Goal: Information Seeking & Learning: Learn about a topic

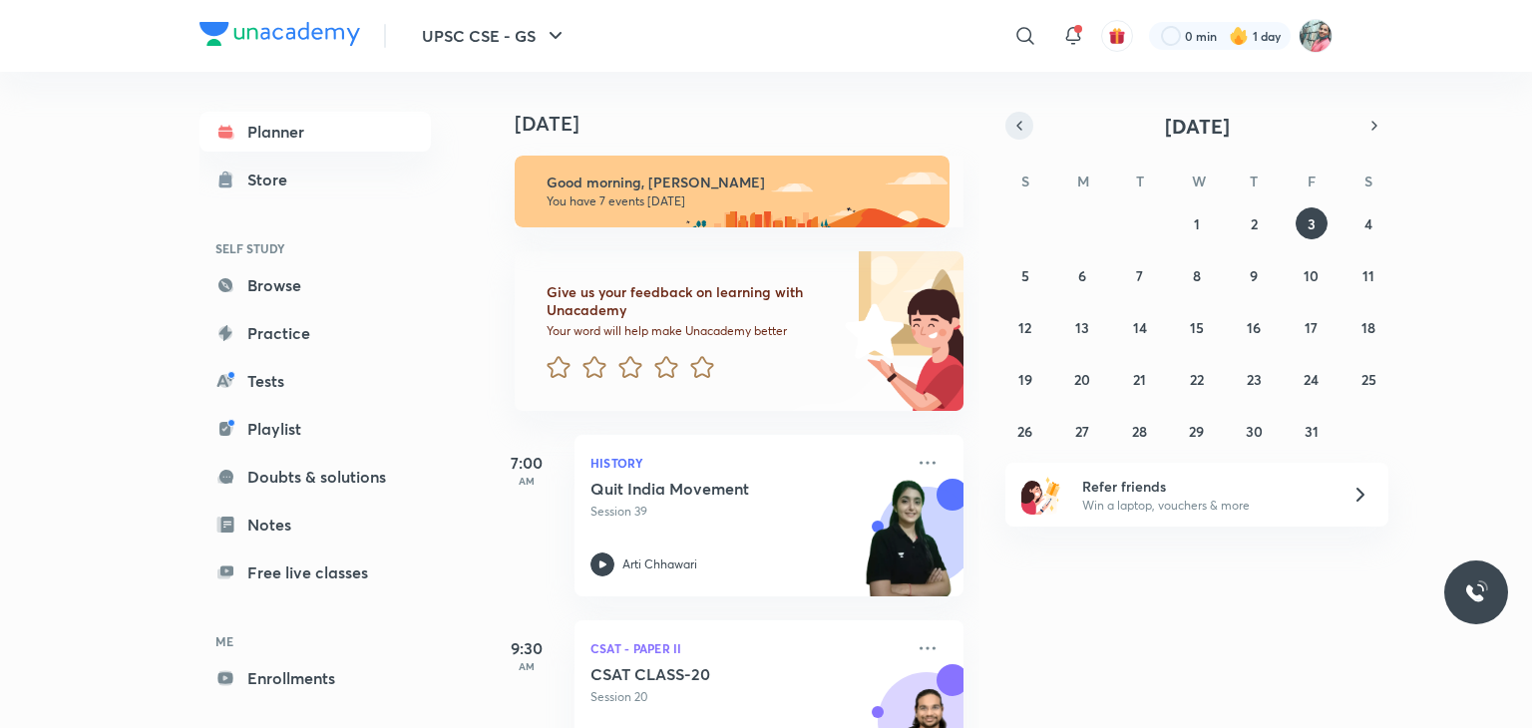
click at [1014, 123] on icon "button" at bounding box center [1019, 126] width 16 height 18
click at [1097, 283] on div "31 1 2 3 4 5 6 7 8 9 10 11 12 13 14 15 16 17 18 19 20 21 22 23 24 25 26 27 28 2…" at bounding box center [1196, 326] width 383 height 239
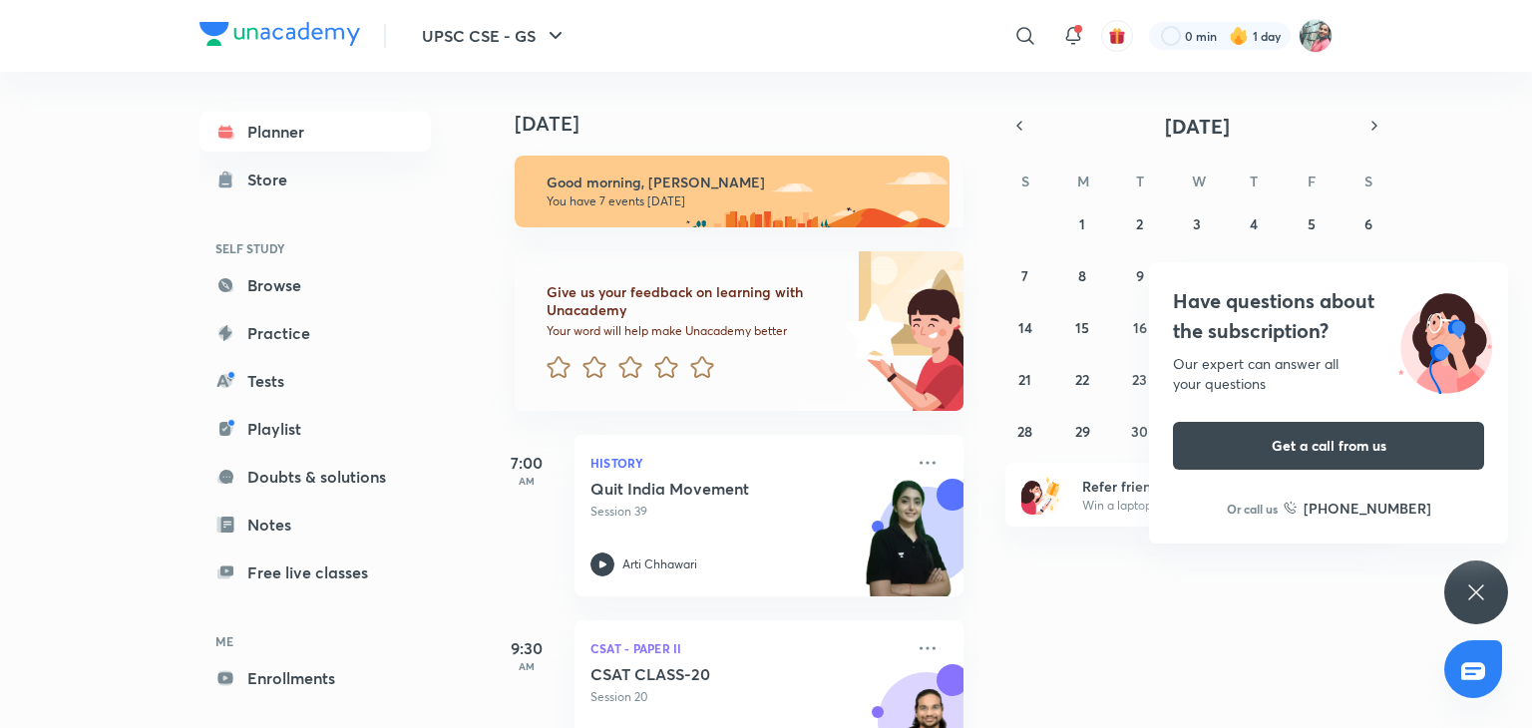
click at [1155, 530] on div "Have questions about the subscription? Our expert can answer all your questions…" at bounding box center [1328, 402] width 359 height 281
click at [1497, 599] on div "Have questions about the subscription? Our expert can answer all your questions…" at bounding box center [1476, 593] width 64 height 64
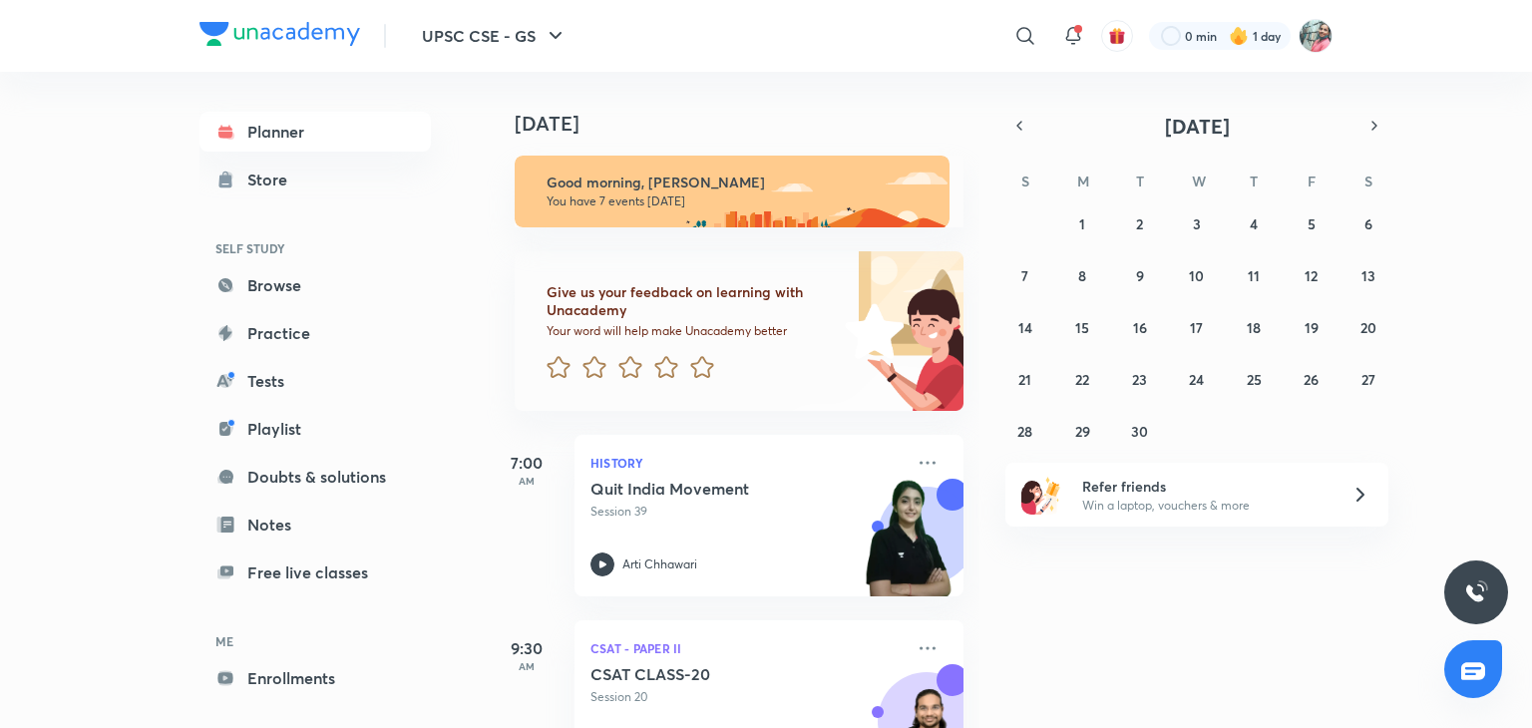
click at [1484, 636] on div "[DATE] Good morning, [PERSON_NAME] You have 7 events [DATE] Give us your feedba…" at bounding box center [1007, 400] width 1041 height 656
drag, startPoint x: 1484, startPoint y: 636, endPoint x: 1472, endPoint y: 616, distance: 23.3
click at [1472, 616] on div "UPSC CSE - GS ​ 0 min 1 day Planner Store SELF STUDY Browse Practice Tests Play…" at bounding box center [766, 364] width 1532 height 728
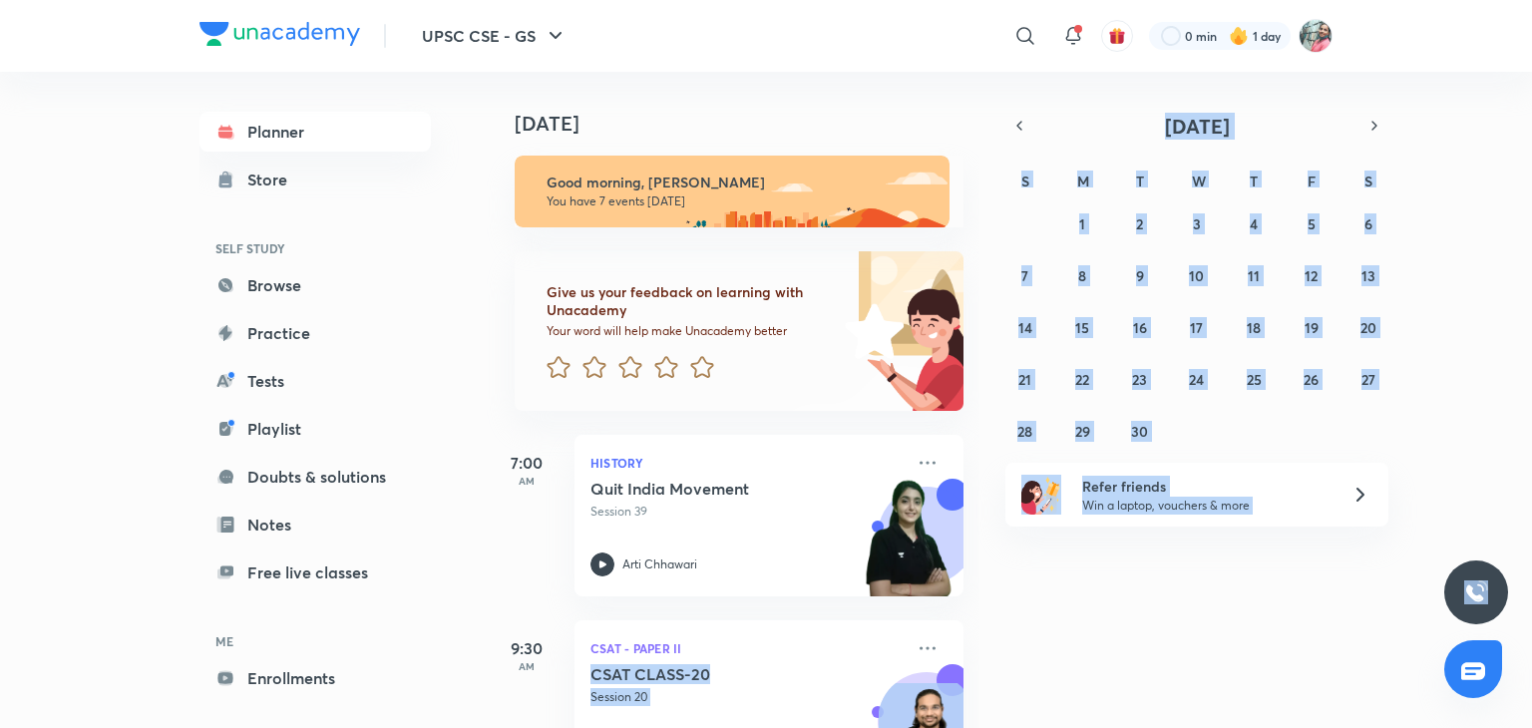
click at [1472, 616] on div at bounding box center [1476, 593] width 64 height 64
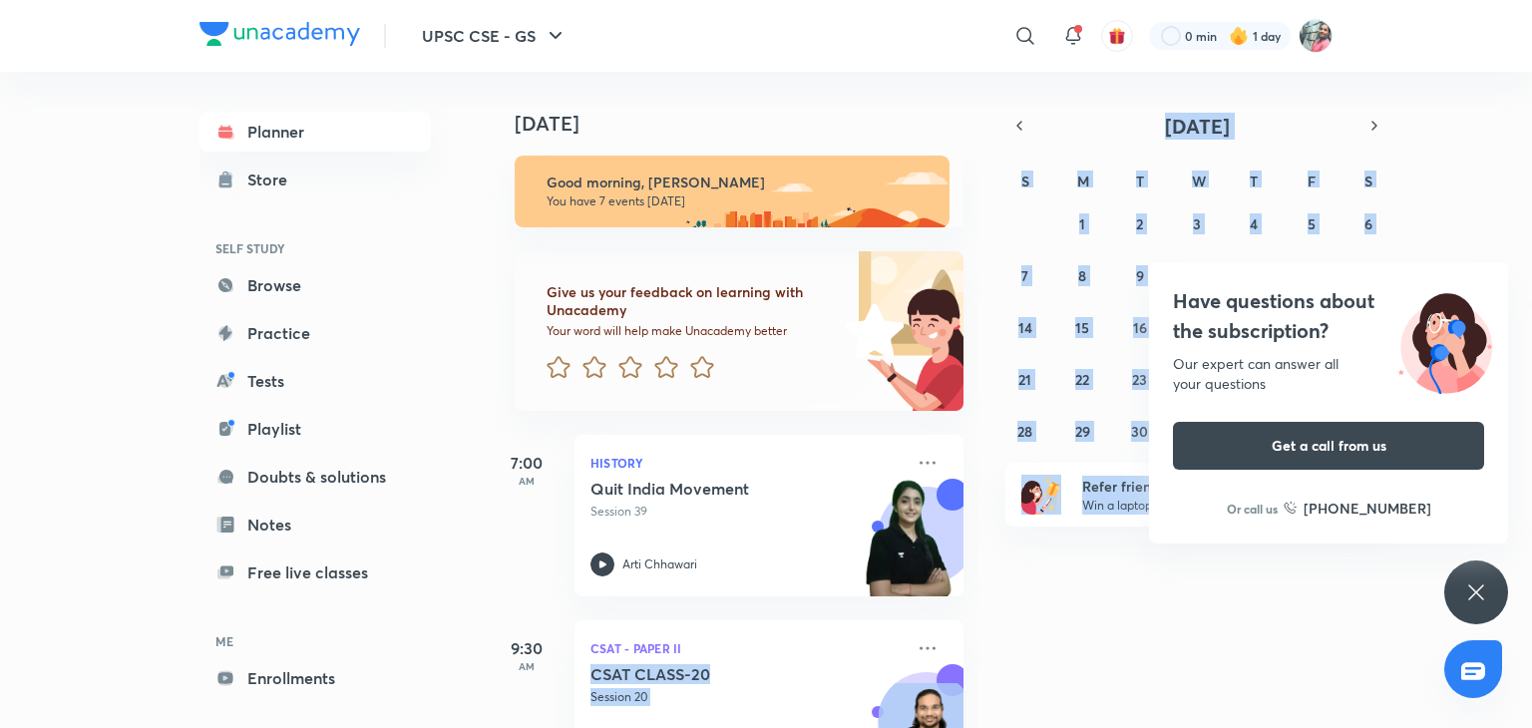
drag, startPoint x: 1472, startPoint y: 616, endPoint x: 1444, endPoint y: 641, distance: 37.4
click at [1444, 641] on div "UPSC CSE - GS ​ 0 min 1 day Planner Store SELF STUDY Browse Practice Tests Play…" at bounding box center [766, 364] width 1532 height 728
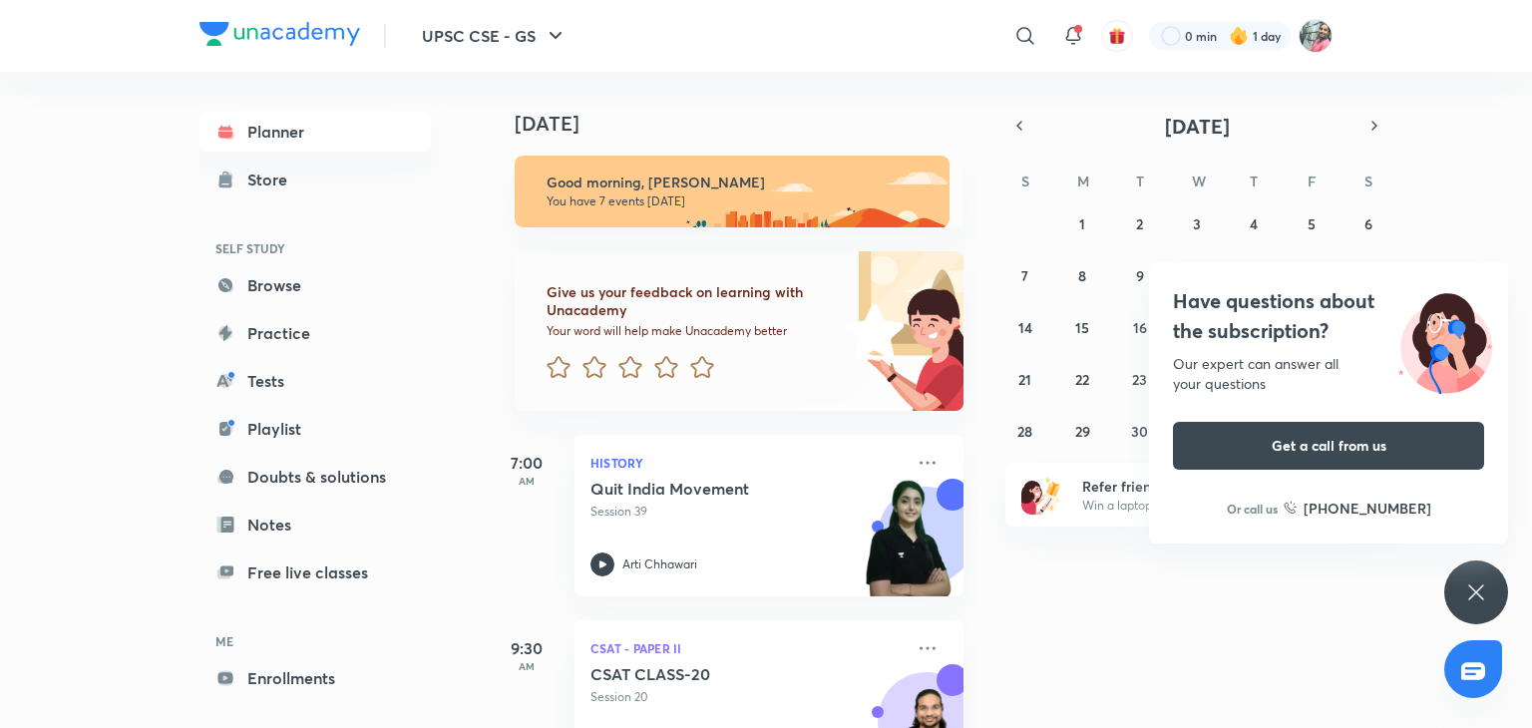
click at [1261, 586] on div "[DATE] Good morning, [PERSON_NAME] You have 7 events [DATE] Give us your feedba…" at bounding box center [1007, 400] width 1041 height 656
click at [1491, 582] on div "Have questions about the subscription? Our expert can answer all your questions…" at bounding box center [1476, 593] width 64 height 64
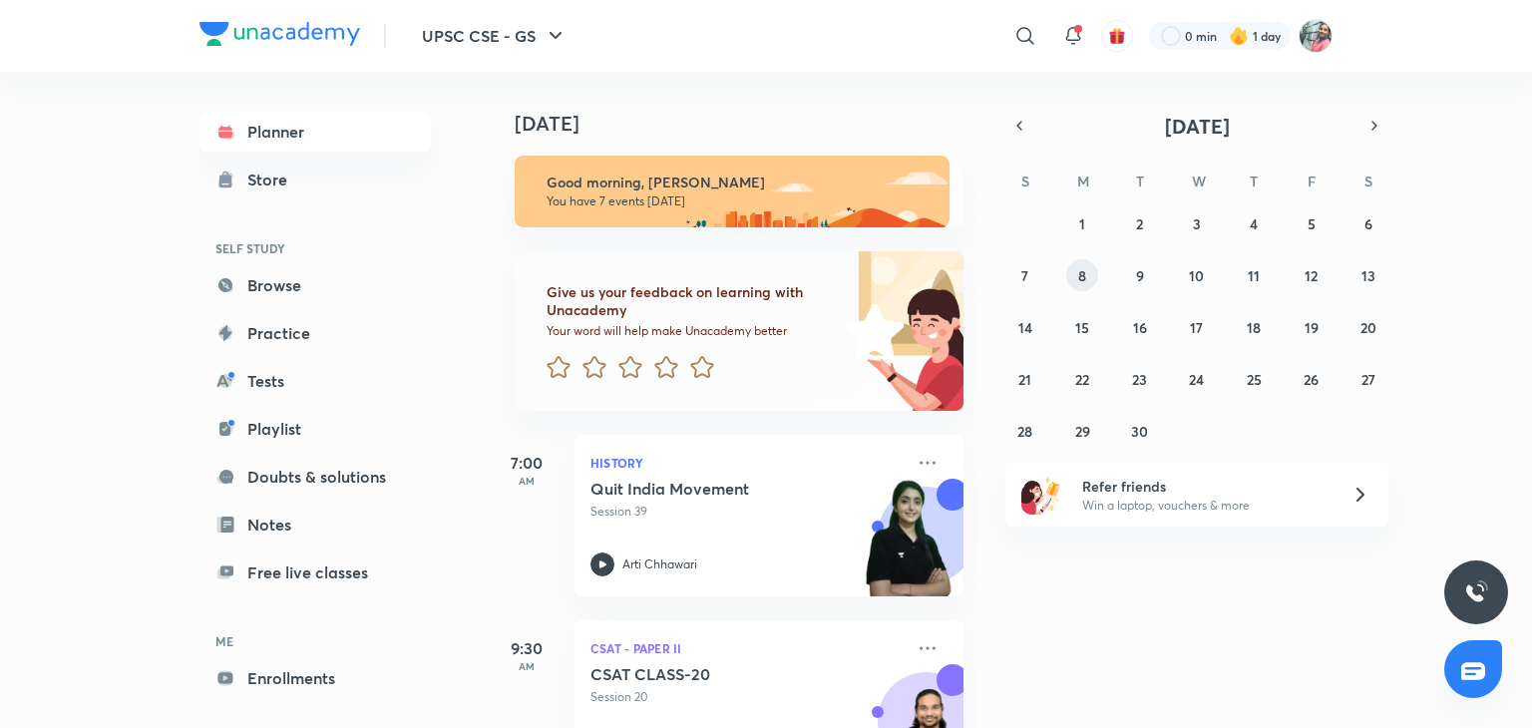
click at [1085, 269] on abbr "8" at bounding box center [1082, 275] width 8 height 19
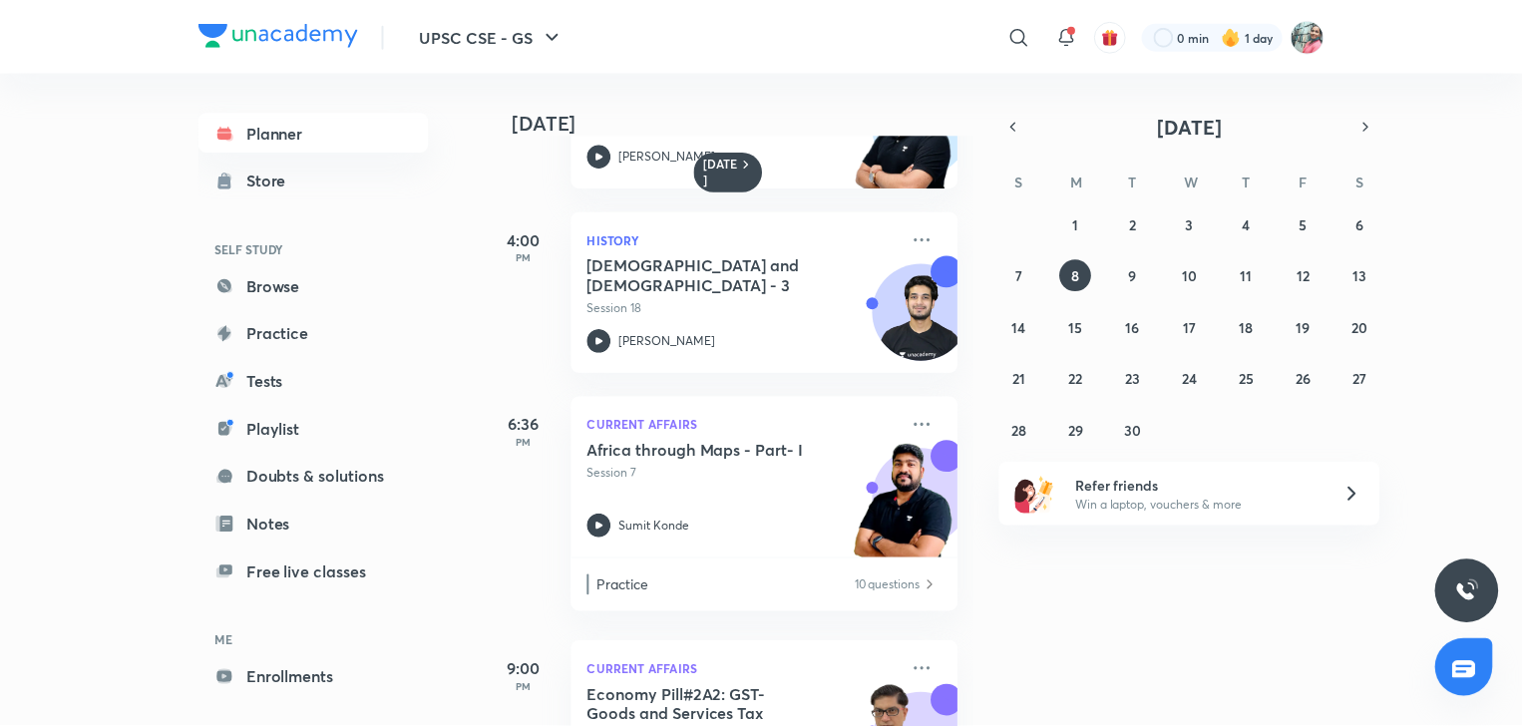
scroll to position [516, 0]
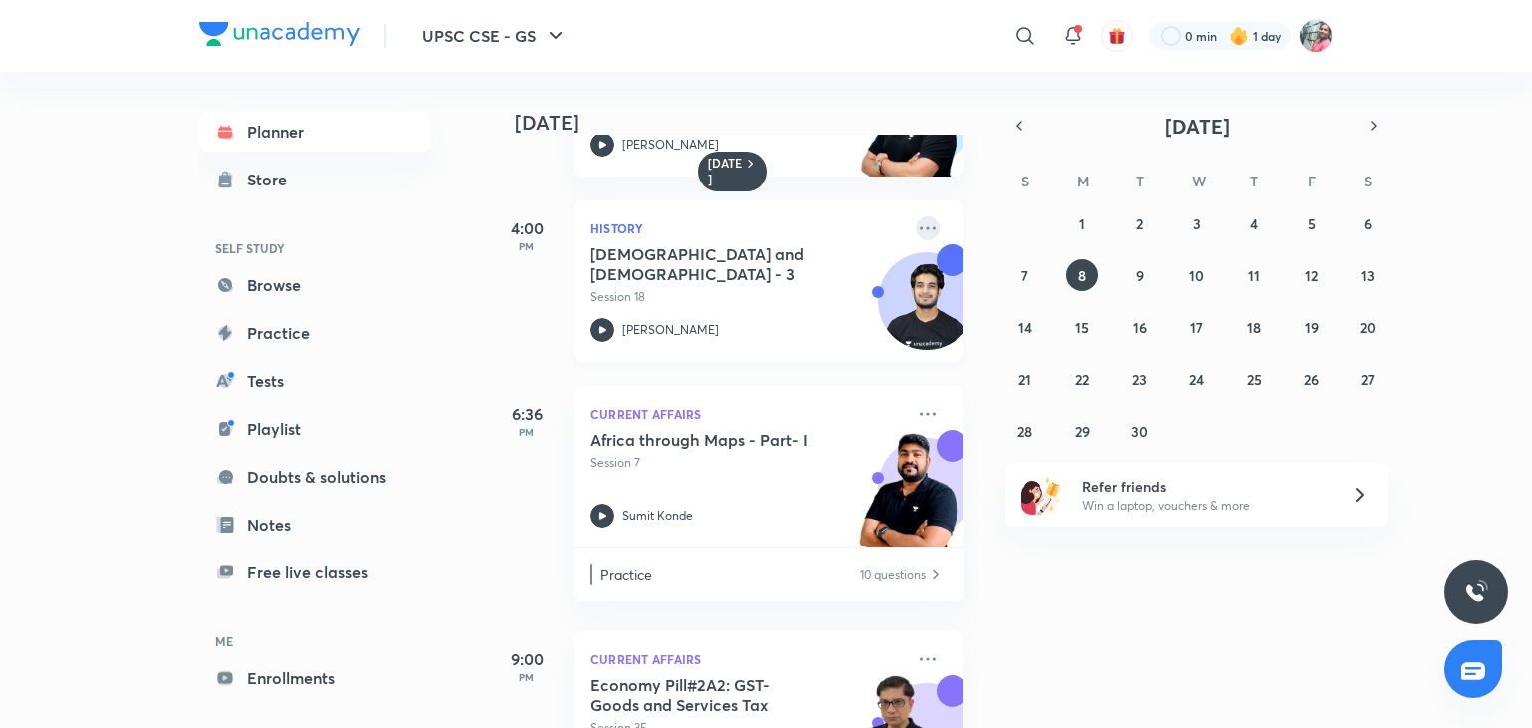
click at [916, 224] on icon at bounding box center [928, 228] width 24 height 24
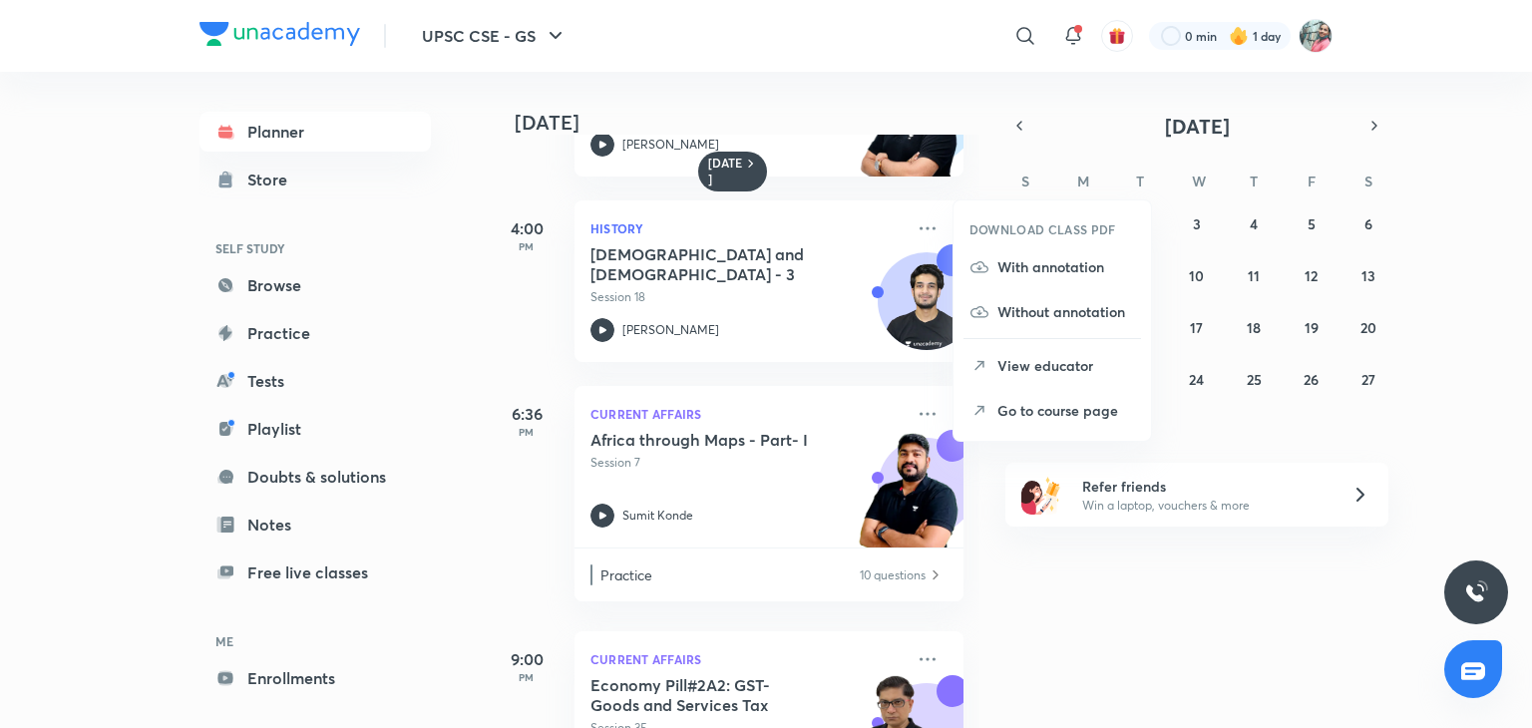
click at [977, 396] on li "Go to course page" at bounding box center [1053, 410] width 198 height 45
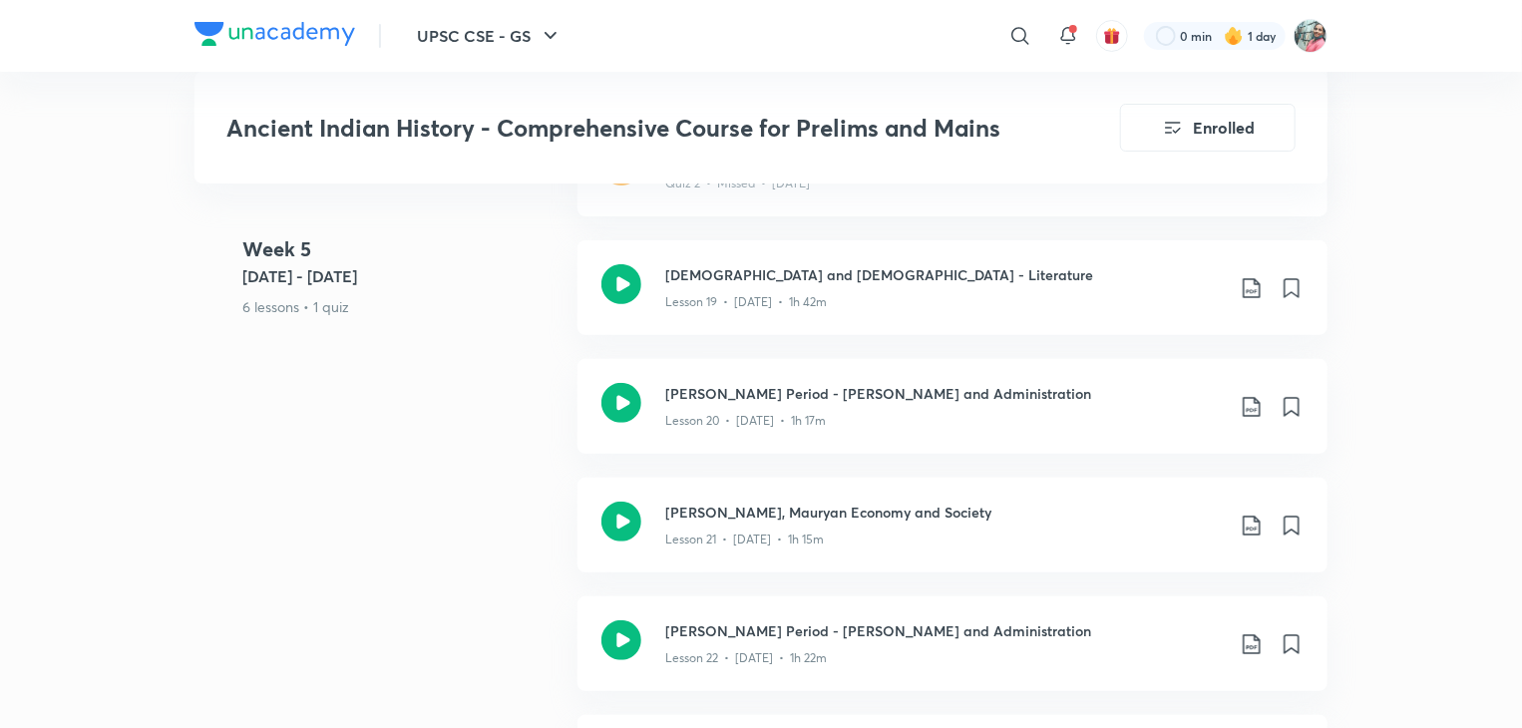
scroll to position [3970, 0]
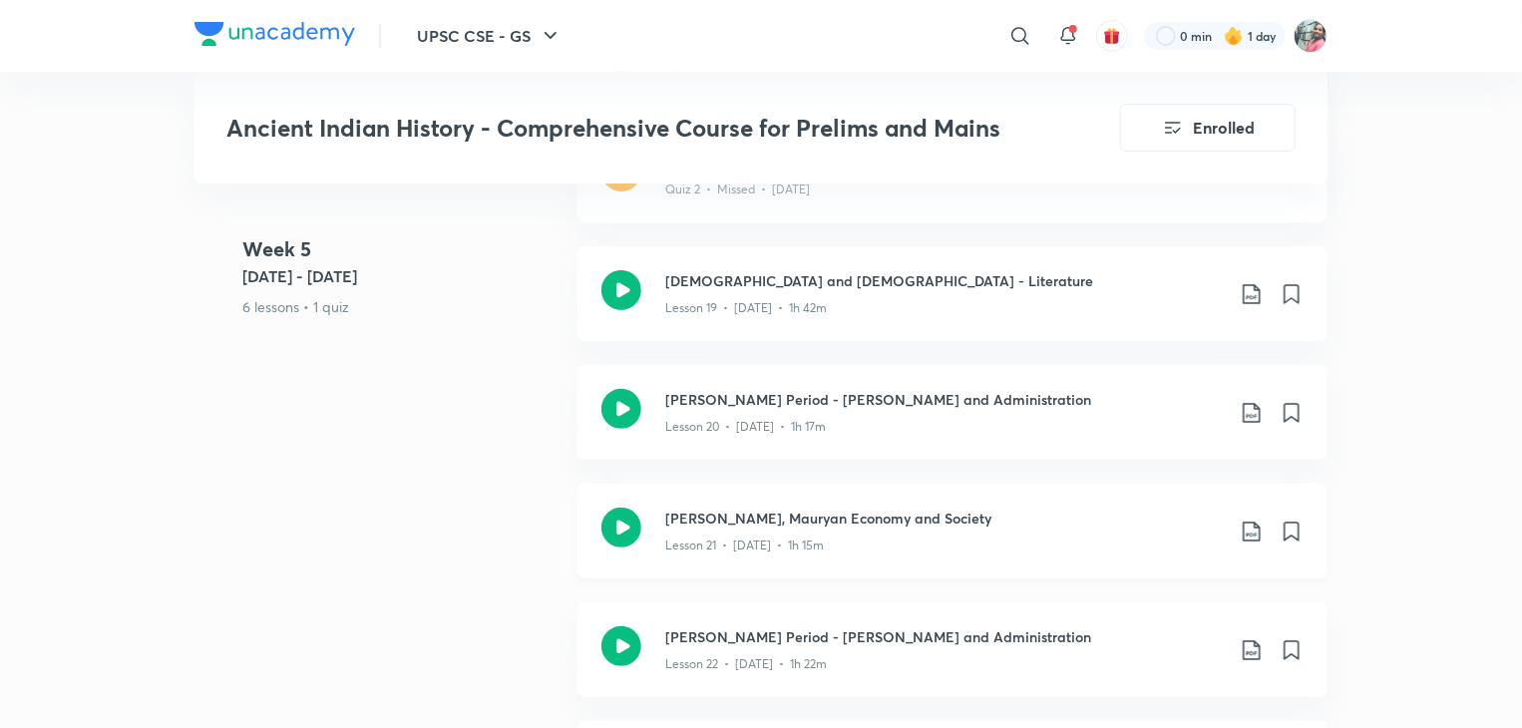
click at [843, 529] on div "Lesson 21 • [DATE] • 1h 15m" at bounding box center [944, 542] width 559 height 26
